Goal: Task Accomplishment & Management: Manage account settings

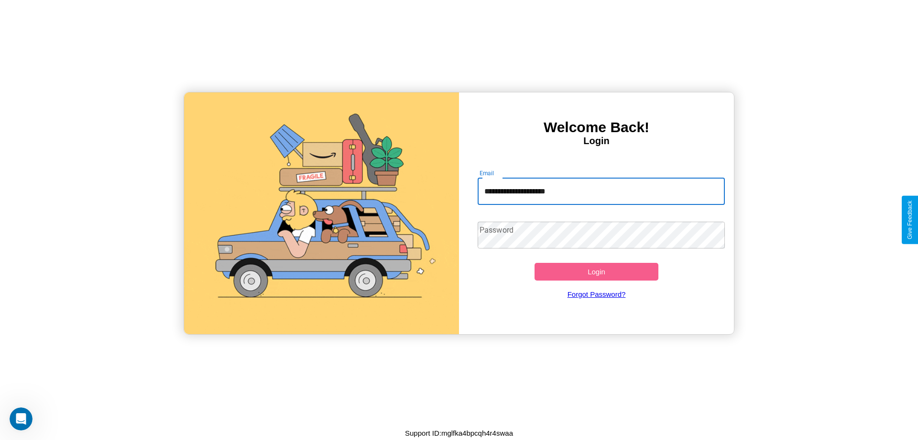
type input "**********"
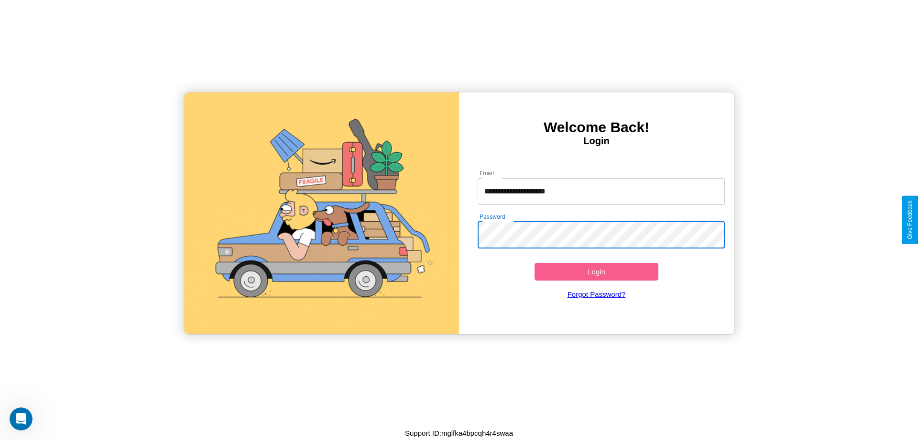
click at [596, 271] on button "Login" at bounding box center [597, 272] width 124 height 18
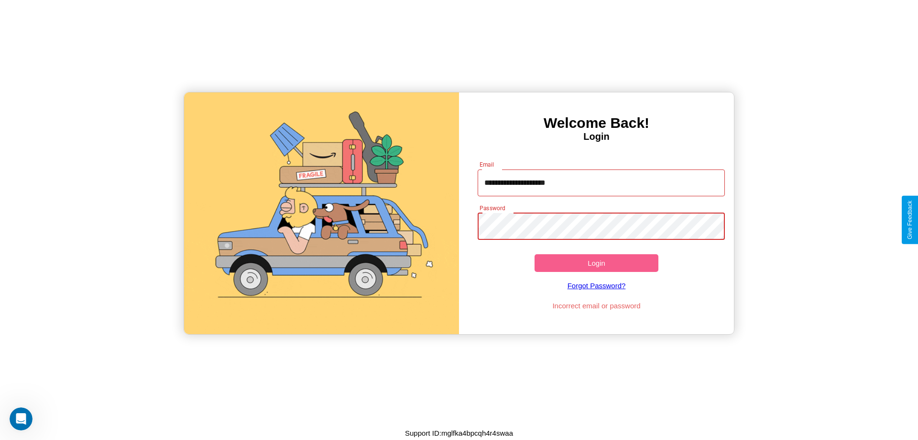
click at [596, 263] on button "Login" at bounding box center [597, 263] width 124 height 18
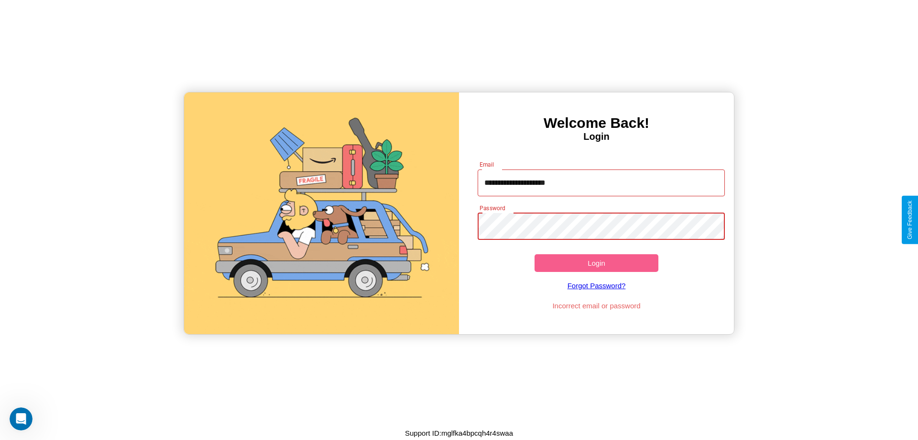
click at [596, 263] on button "Login" at bounding box center [597, 263] width 124 height 18
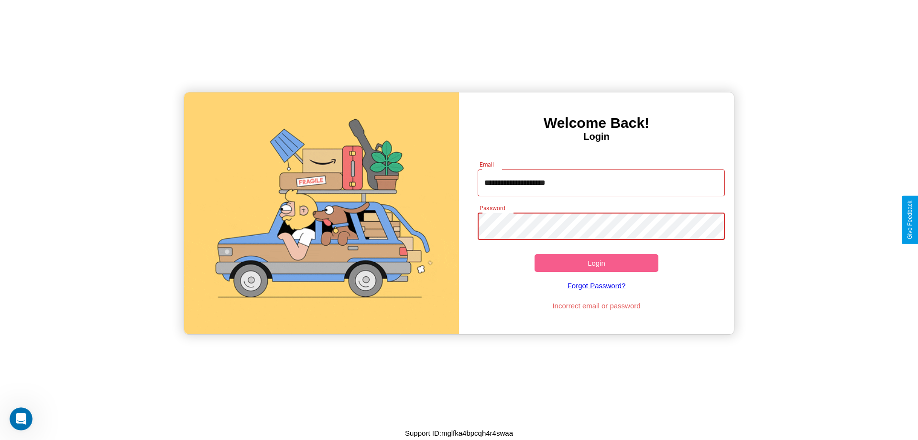
click at [596, 263] on button "Login" at bounding box center [597, 263] width 124 height 18
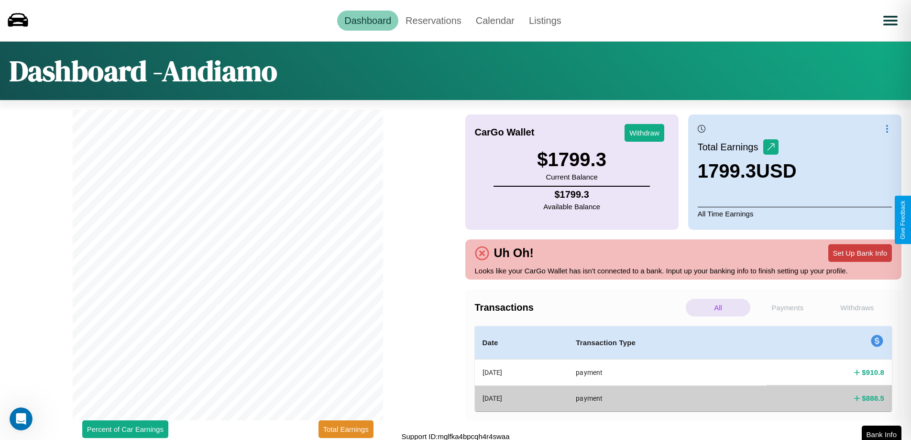
click at [860, 253] on button "Set Up Bank Info" at bounding box center [860, 253] width 64 height 18
